Goal: Task Accomplishment & Management: Use online tool/utility

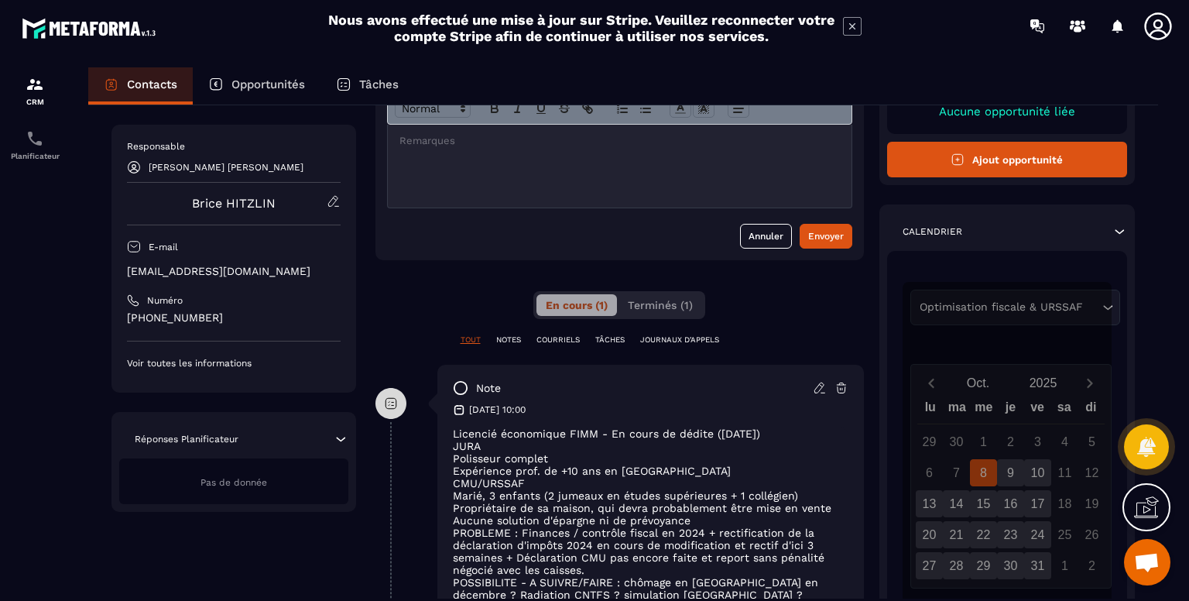
scroll to position [232, 0]
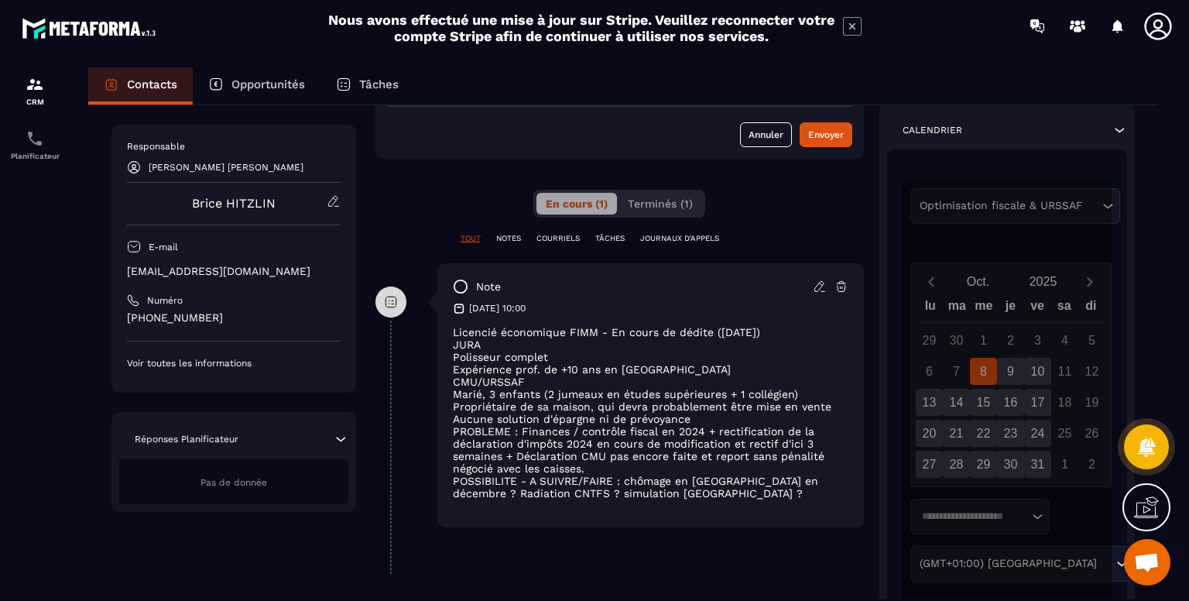
click at [951, 50] on div at bounding box center [685, 26] width 1007 height 52
click at [783, 330] on p "Licencié économique FIMM - En cours de dédite ([DATE])" at bounding box center [651, 332] width 396 height 12
click at [818, 286] on icon at bounding box center [820, 286] width 14 height 14
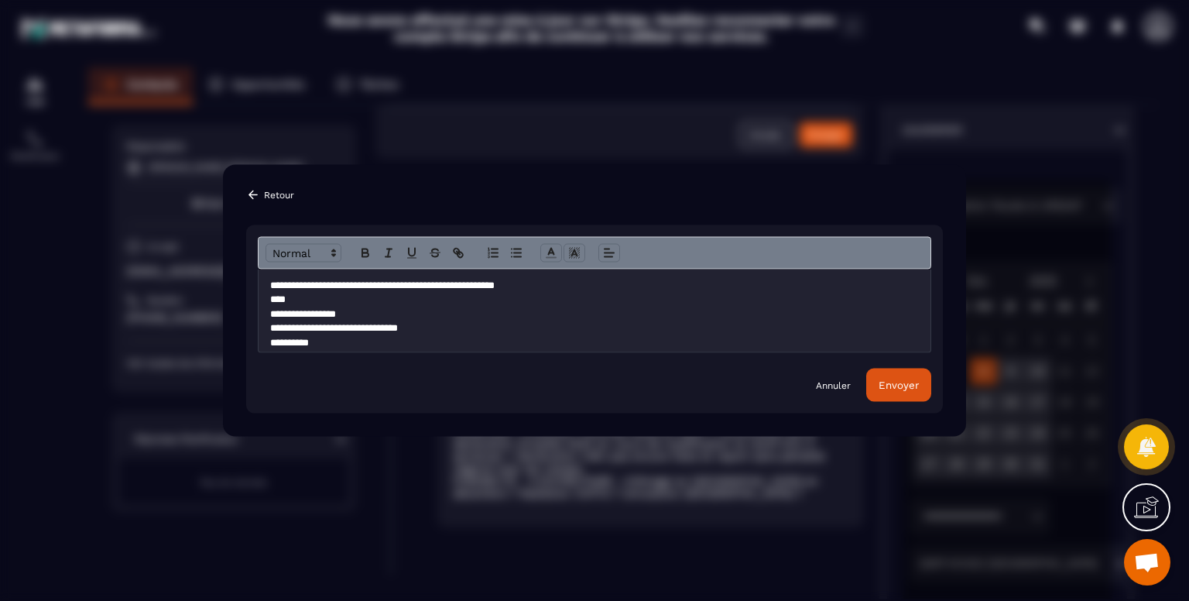
click at [588, 286] on p "**********" at bounding box center [588, 286] width 637 height 14
click at [897, 385] on div "Envoyer" at bounding box center [899, 385] width 40 height 12
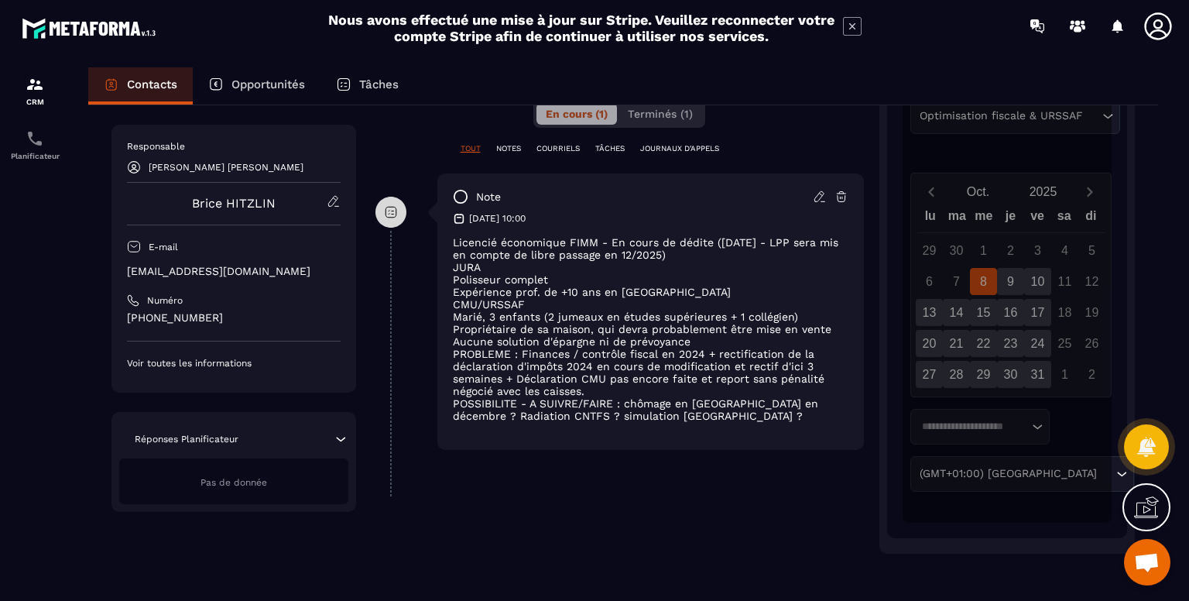
scroll to position [323, 0]
click at [610, 146] on p "TÂCHES" at bounding box center [609, 147] width 29 height 11
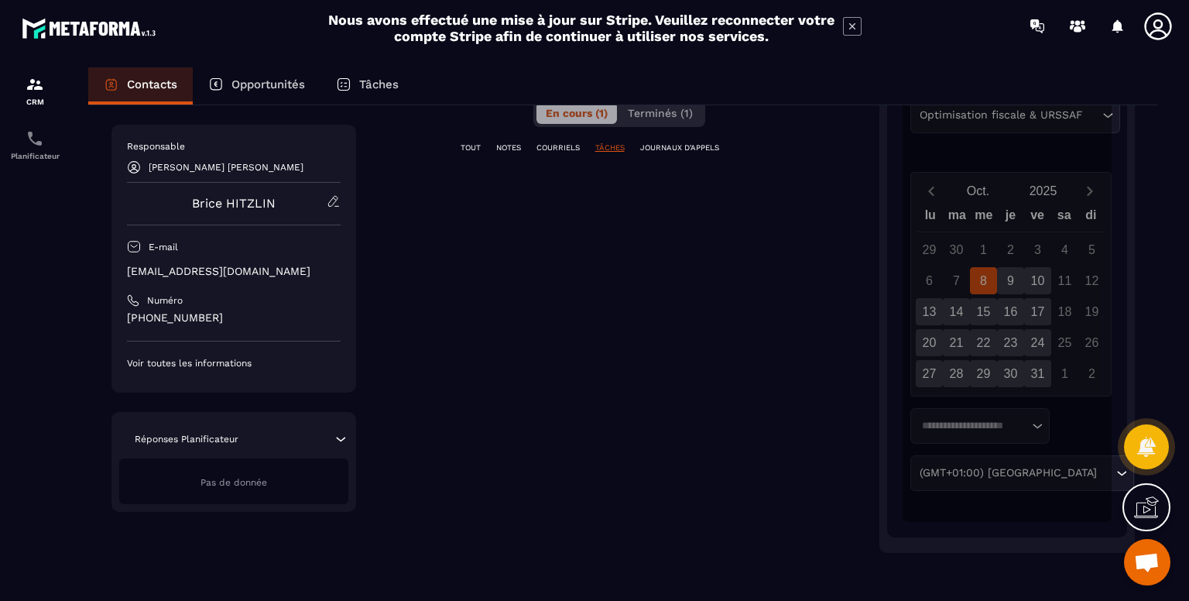
click at [375, 82] on p "Tâches" at bounding box center [378, 84] width 39 height 14
